Goal: Task Accomplishment & Management: Manage account settings

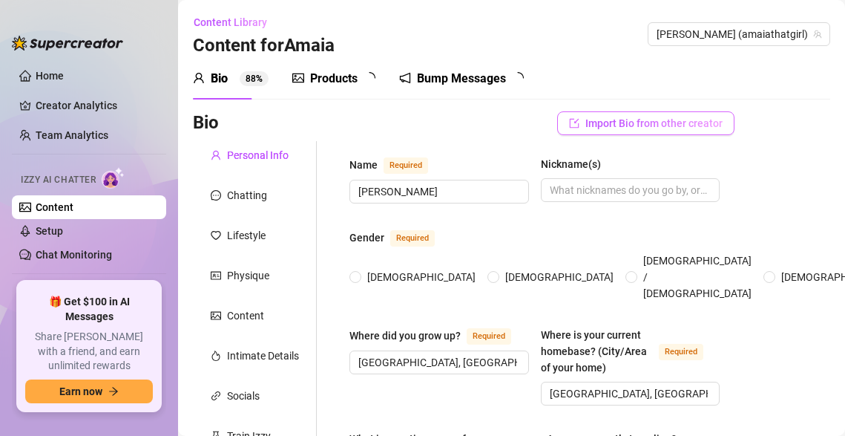
radio input "true"
type input "[DATE]"
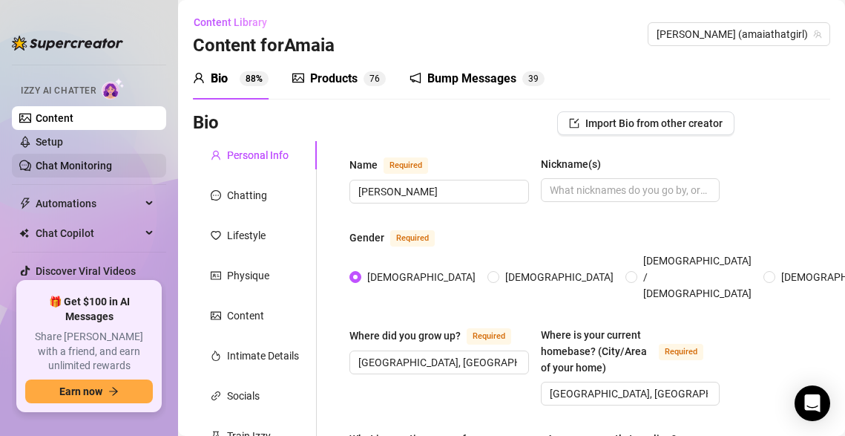
scroll to position [91, 0]
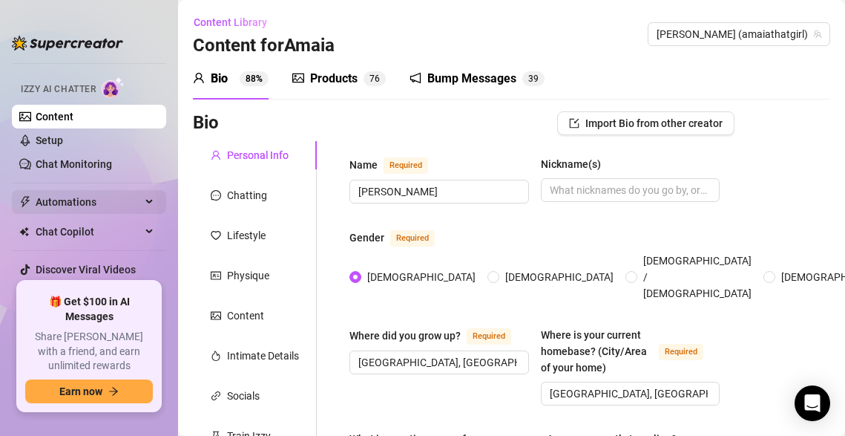
click at [91, 204] on span "Automations" at bounding box center [88, 202] width 105 height 24
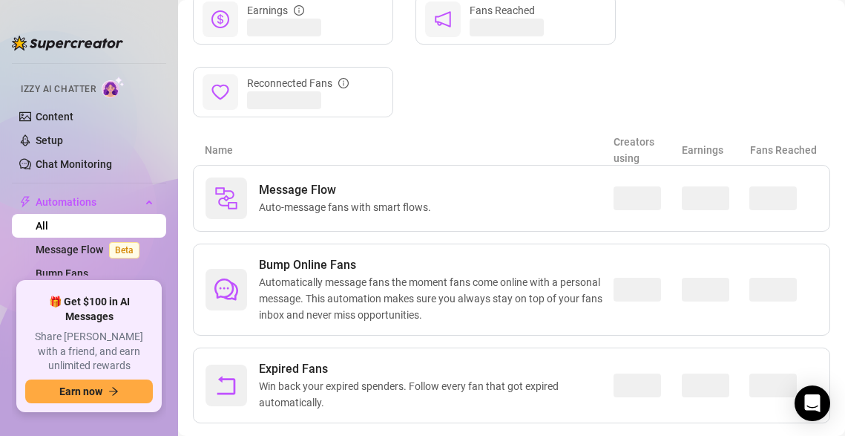
scroll to position [230, 0]
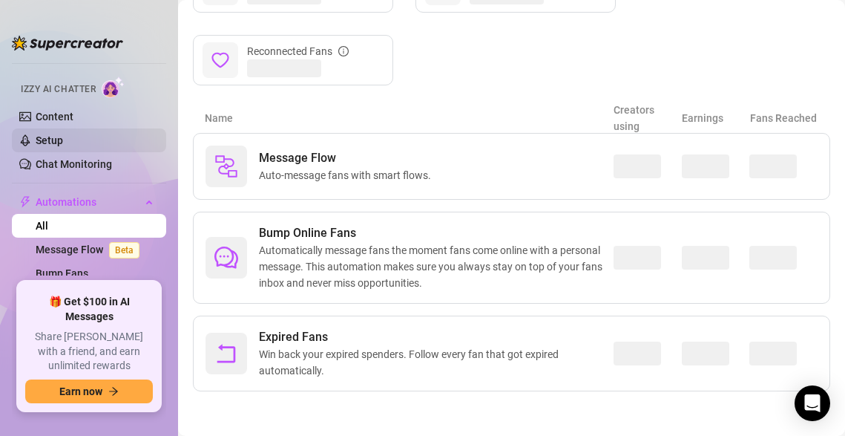
click at [63, 140] on link "Setup" at bounding box center [49, 140] width 27 height 12
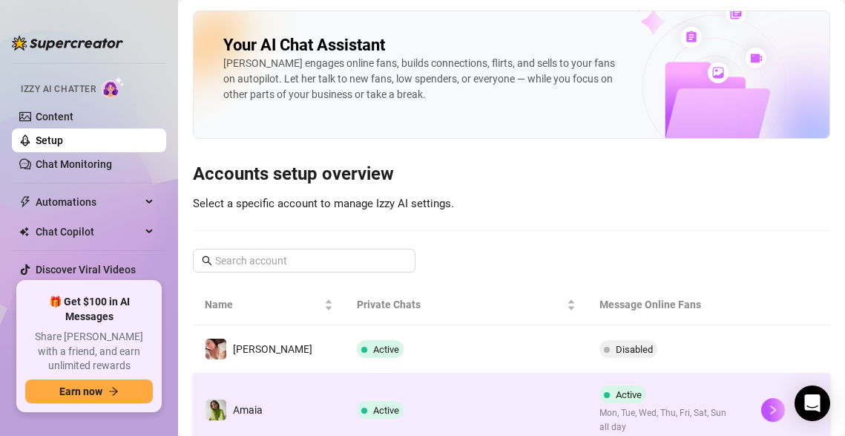
click at [247, 415] on span "Amaia" at bounding box center [248, 410] width 30 height 12
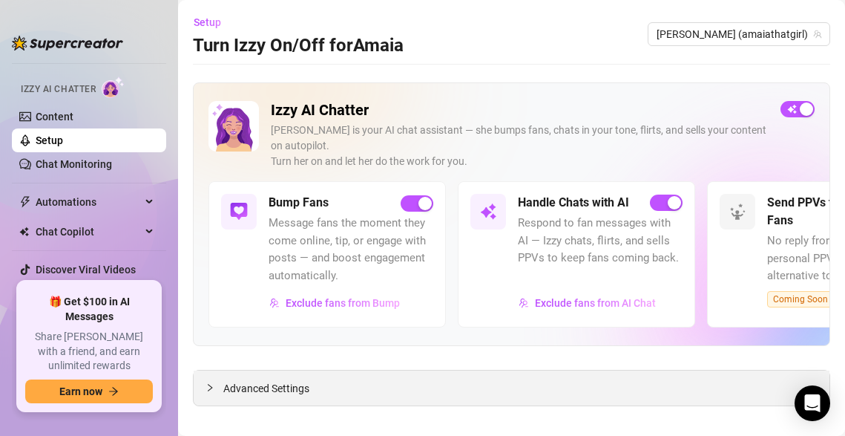
click at [300, 380] on span "Advanced Settings" at bounding box center [266, 388] width 86 height 16
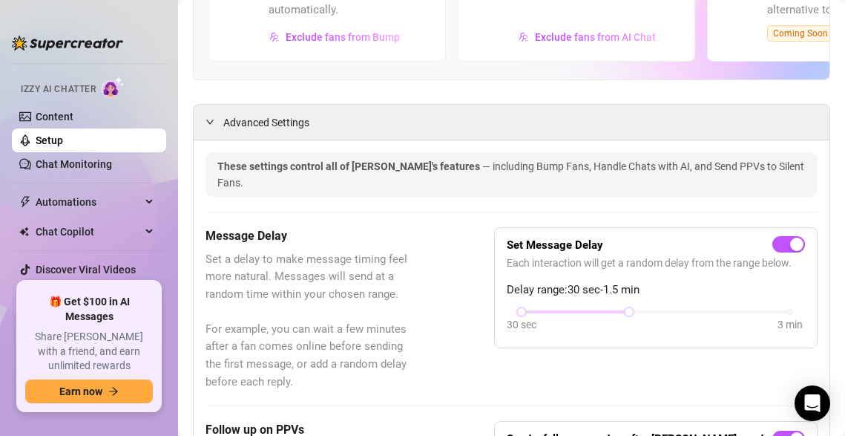
scroll to position [318, 0]
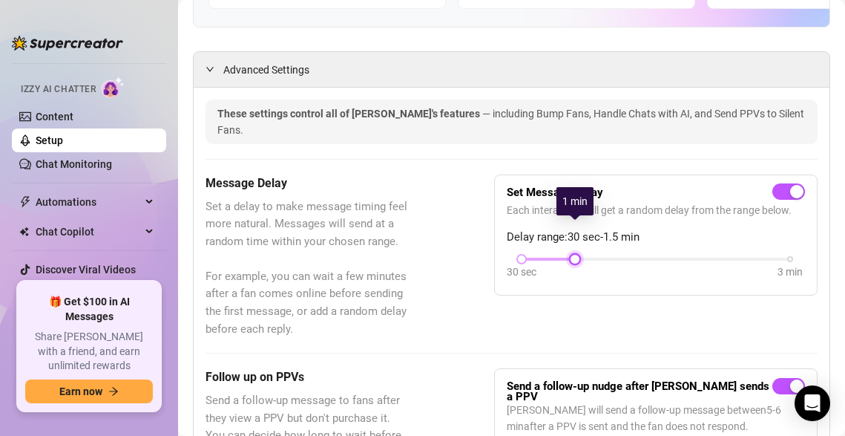
drag, startPoint x: 631, startPoint y: 226, endPoint x: 581, endPoint y: 231, distance: 50.6
click at [579, 255] on div at bounding box center [574, 258] width 7 height 7
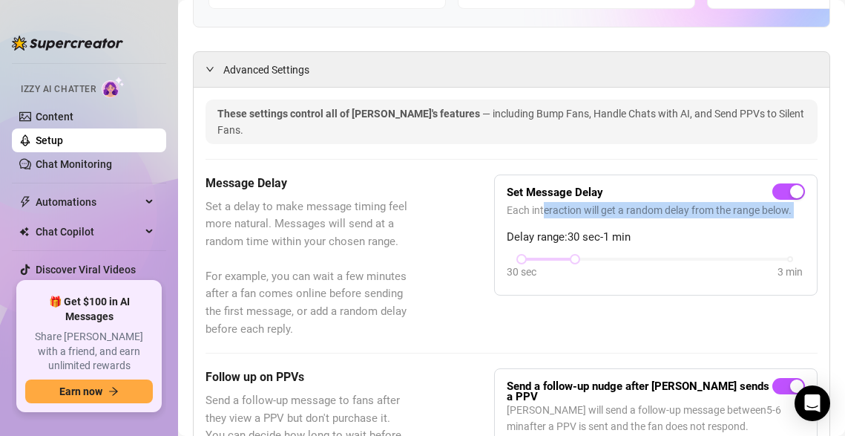
drag, startPoint x: 544, startPoint y: 177, endPoint x: 615, endPoint y: 194, distance: 73.1
click at [615, 194] on div "Set Message Delay Each interaction will get a random delay from the range below…" at bounding box center [656, 235] width 298 height 96
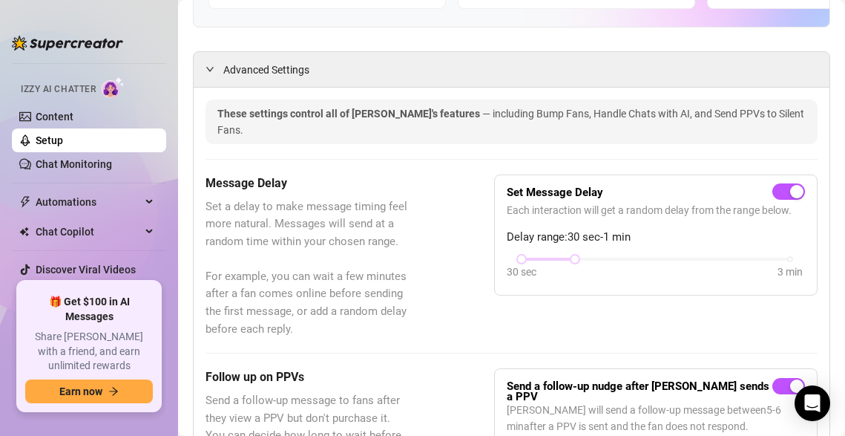
click at [615, 191] on div "Set Message Delay Each interaction will get a random delay from the range below…" at bounding box center [656, 235] width 298 height 96
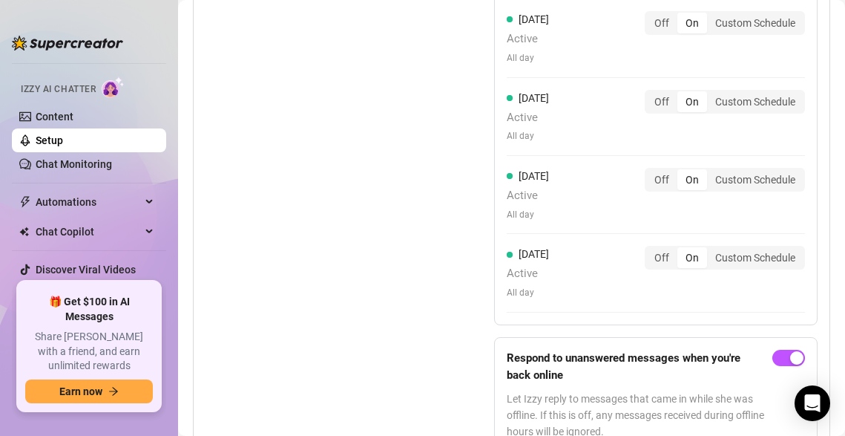
scroll to position [1793, 0]
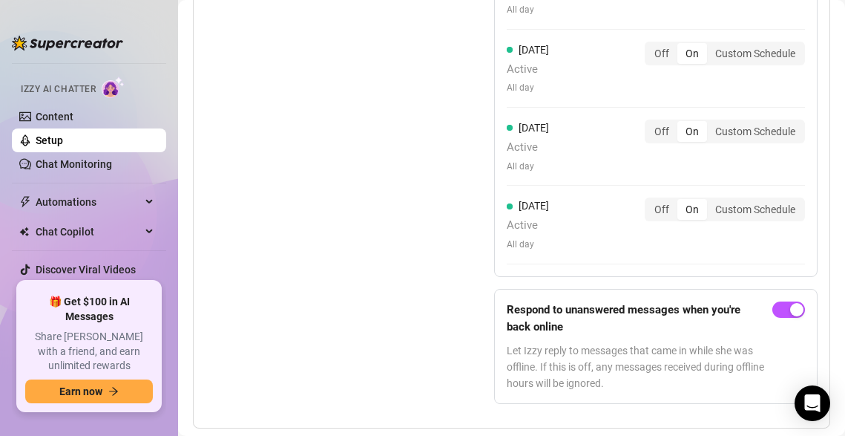
click at [438, 332] on div "Set Active Hours (Izzy Availability) Set specific hours when Izzy engaging with…" at bounding box center [512, 66] width 612 height 700
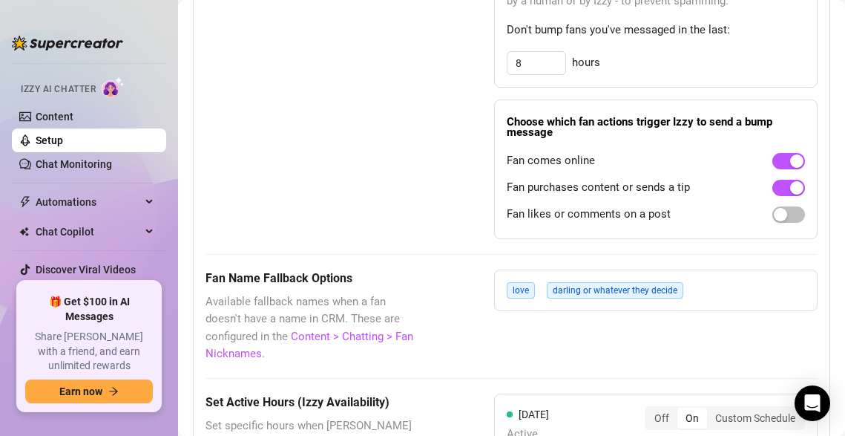
scroll to position [1120, 0]
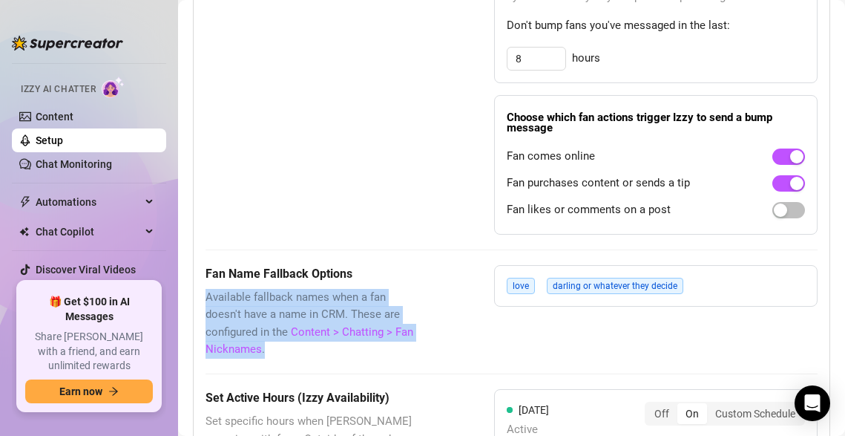
drag, startPoint x: 433, startPoint y: 240, endPoint x: 418, endPoint y: 323, distance: 85.3
click at [418, 323] on div "These settings control all of [PERSON_NAME]'s features — including Bump Fans, H…" at bounding box center [512, 192] width 612 height 1791
click at [418, 322] on div "These settings control all of [PERSON_NAME]'s features — including Bump Fans, H…" at bounding box center [512, 192] width 612 height 1791
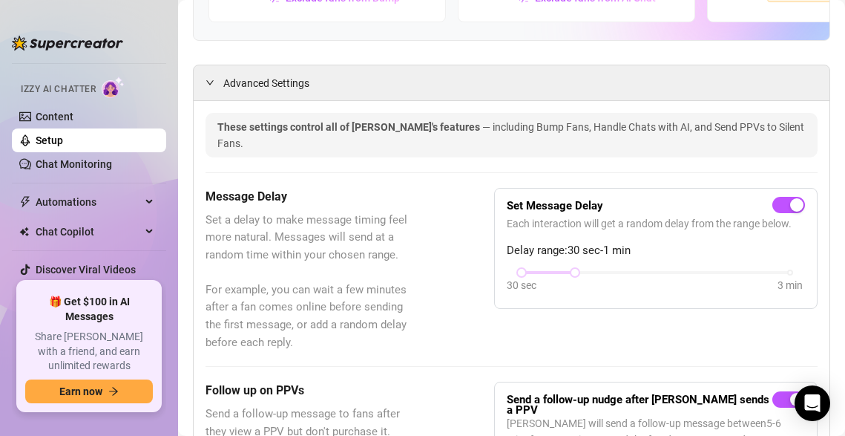
scroll to position [520, 0]
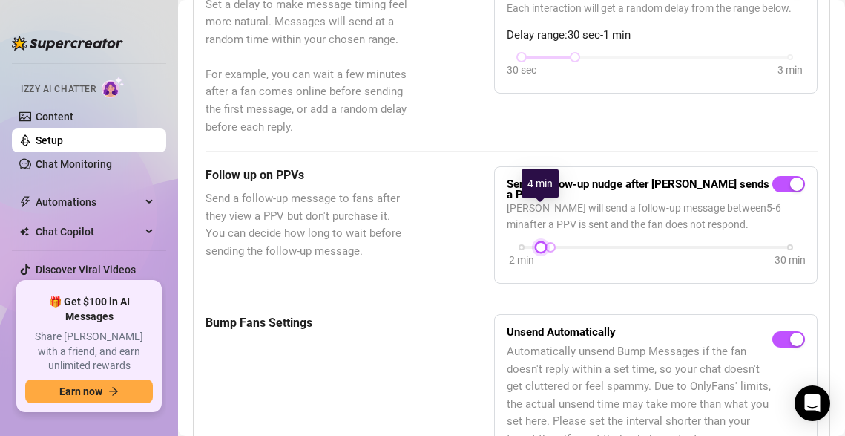
drag, startPoint x: 562, startPoint y: 211, endPoint x: 542, endPoint y: 214, distance: 21.0
click at [542, 243] on div at bounding box center [540, 246] width 7 height 7
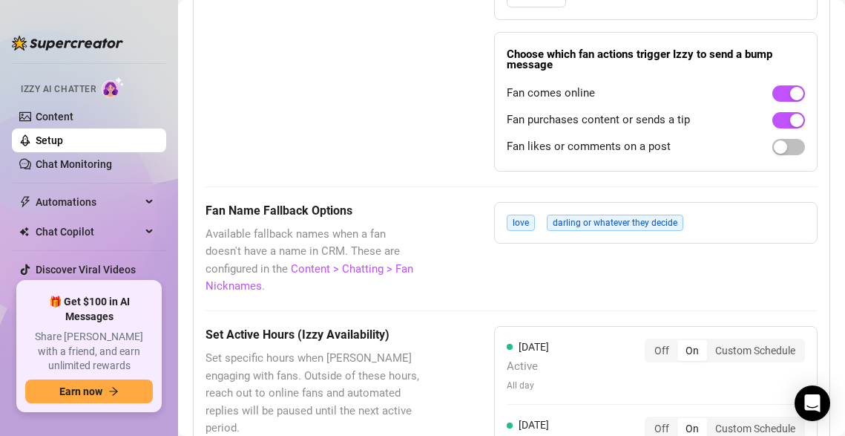
scroll to position [1269, 0]
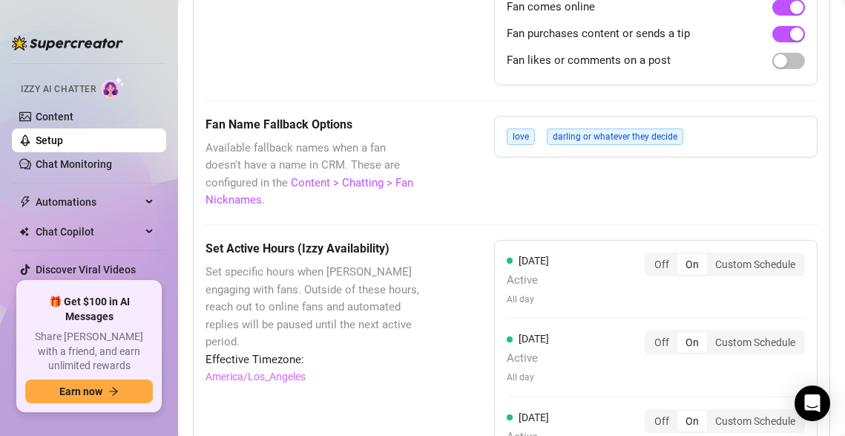
click at [612, 128] on span "darling or whatever they decide" at bounding box center [615, 136] width 137 height 16
click at [538, 128] on div "love darling or whatever they decide" at bounding box center [598, 136] width 183 height 16
click at [524, 128] on span "love" at bounding box center [521, 136] width 28 height 16
click at [502, 116] on div "love darling or whatever they decide" at bounding box center [655, 137] width 323 height 42
click at [461, 147] on div "Fan Name Fallback Options Available fallback names when a fan doesn't have a na…" at bounding box center [512, 162] width 612 height 93
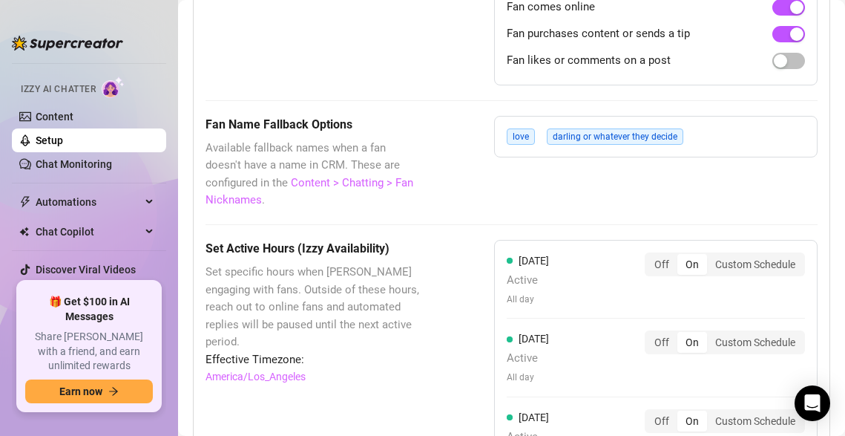
click at [401, 176] on link "Content > Chatting > Fan Nicknames" at bounding box center [310, 191] width 208 height 31
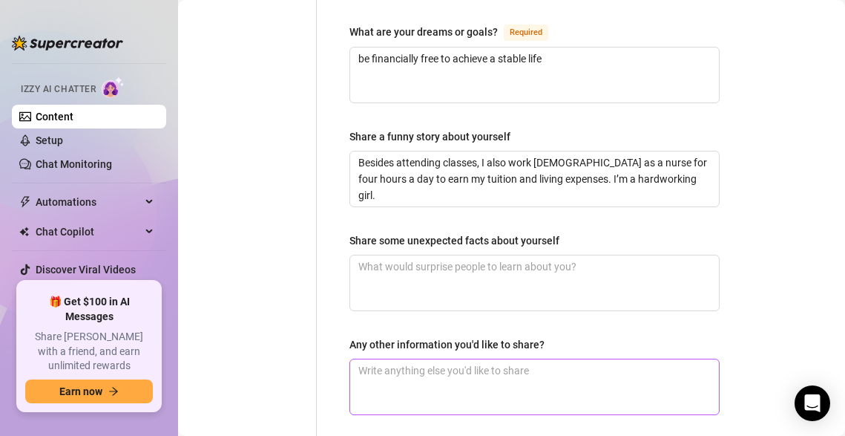
scroll to position [1140, 0]
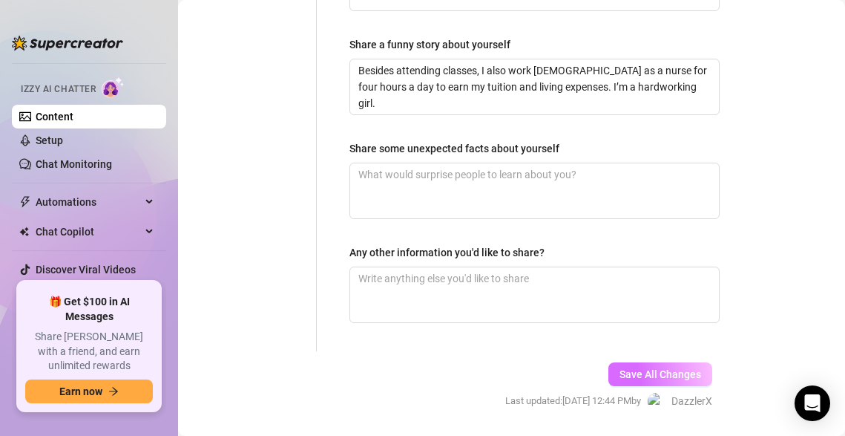
click at [643, 368] on span "Save All Changes" at bounding box center [661, 374] width 82 height 12
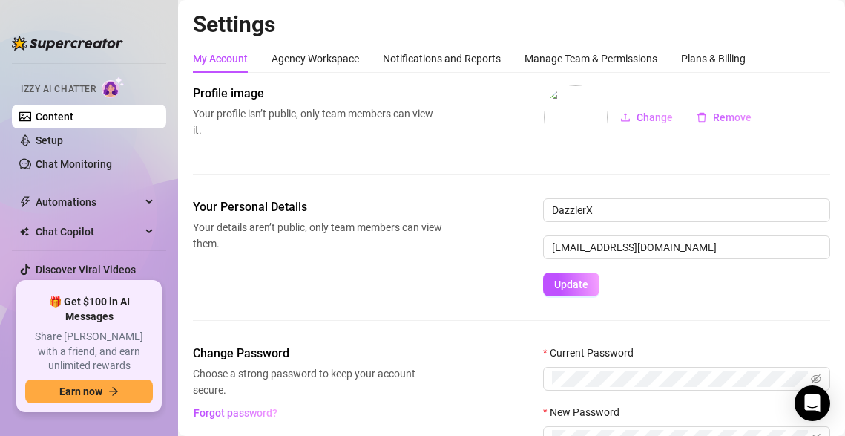
scroll to position [114, 0]
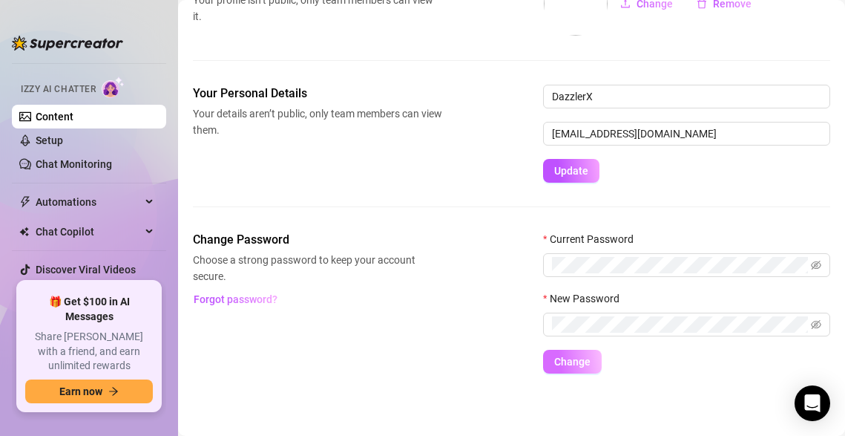
click at [579, 359] on span "Change" at bounding box center [572, 361] width 36 height 12
